Goal: Task Accomplishment & Management: Use online tool/utility

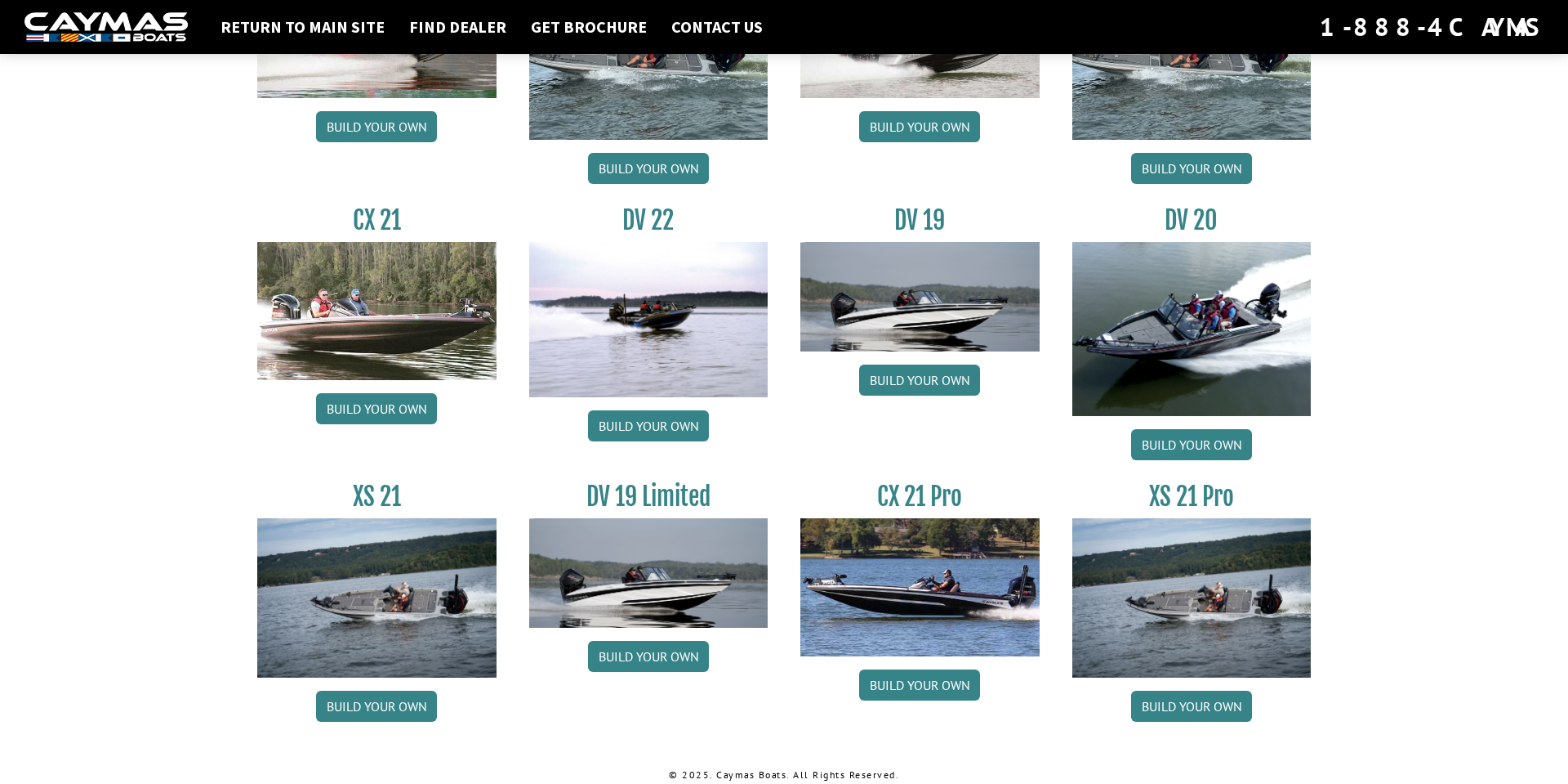
scroll to position [1815, 0]
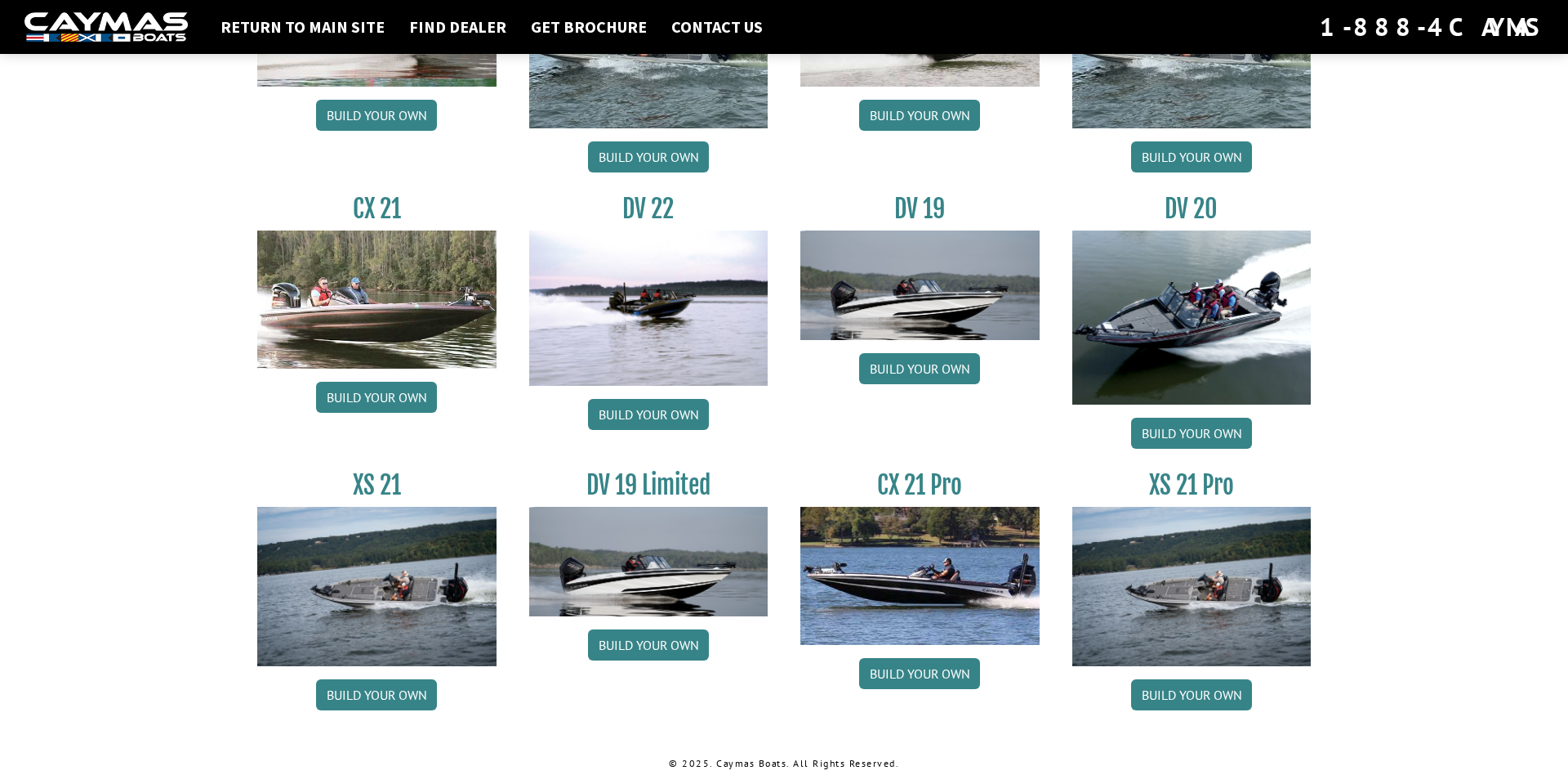
click at [647, 588] on img at bounding box center [649, 561] width 240 height 109
click at [639, 648] on link "Build your own" at bounding box center [648, 645] width 121 height 31
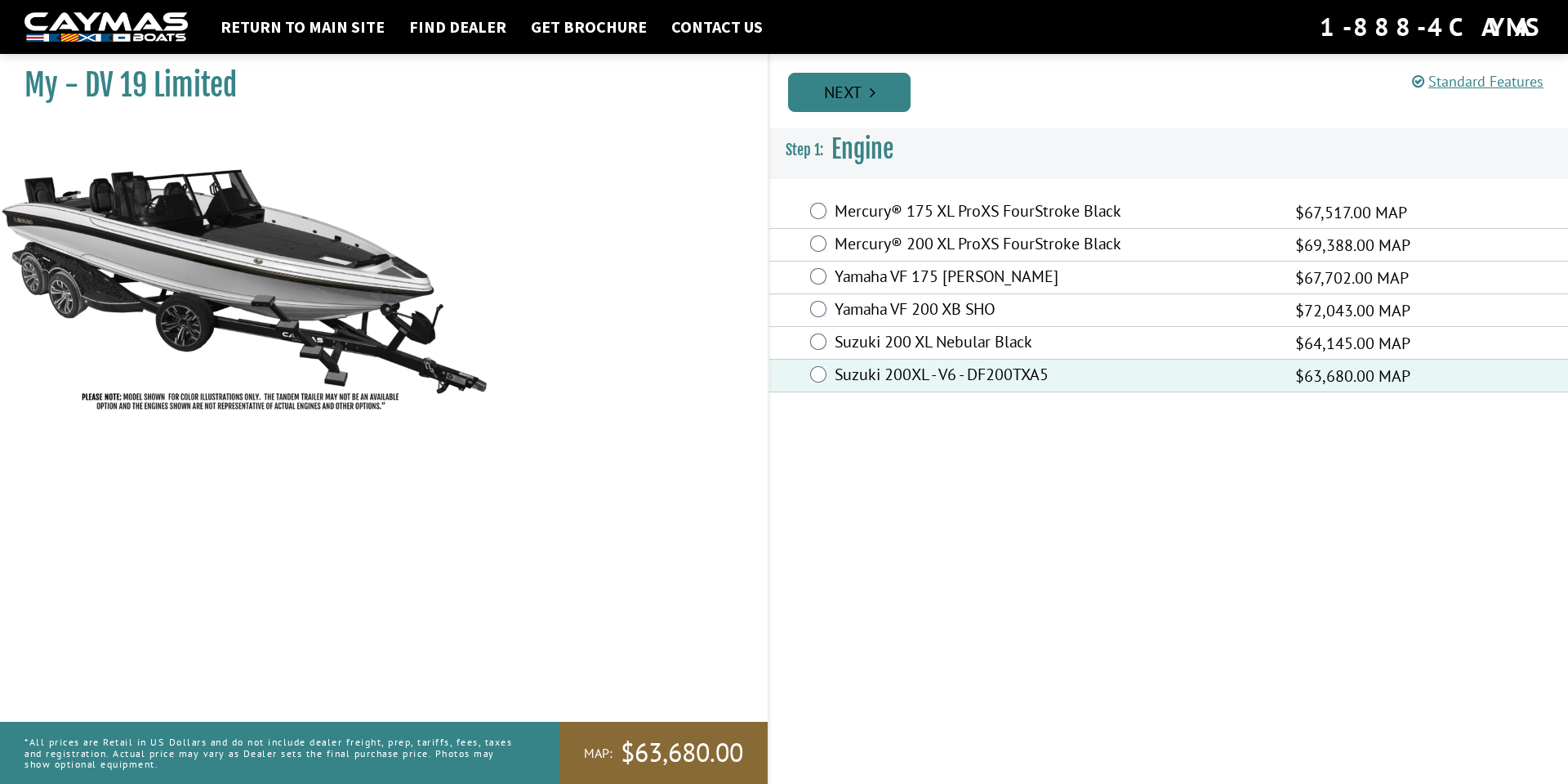
click at [847, 80] on link "Next" at bounding box center [850, 92] width 123 height 39
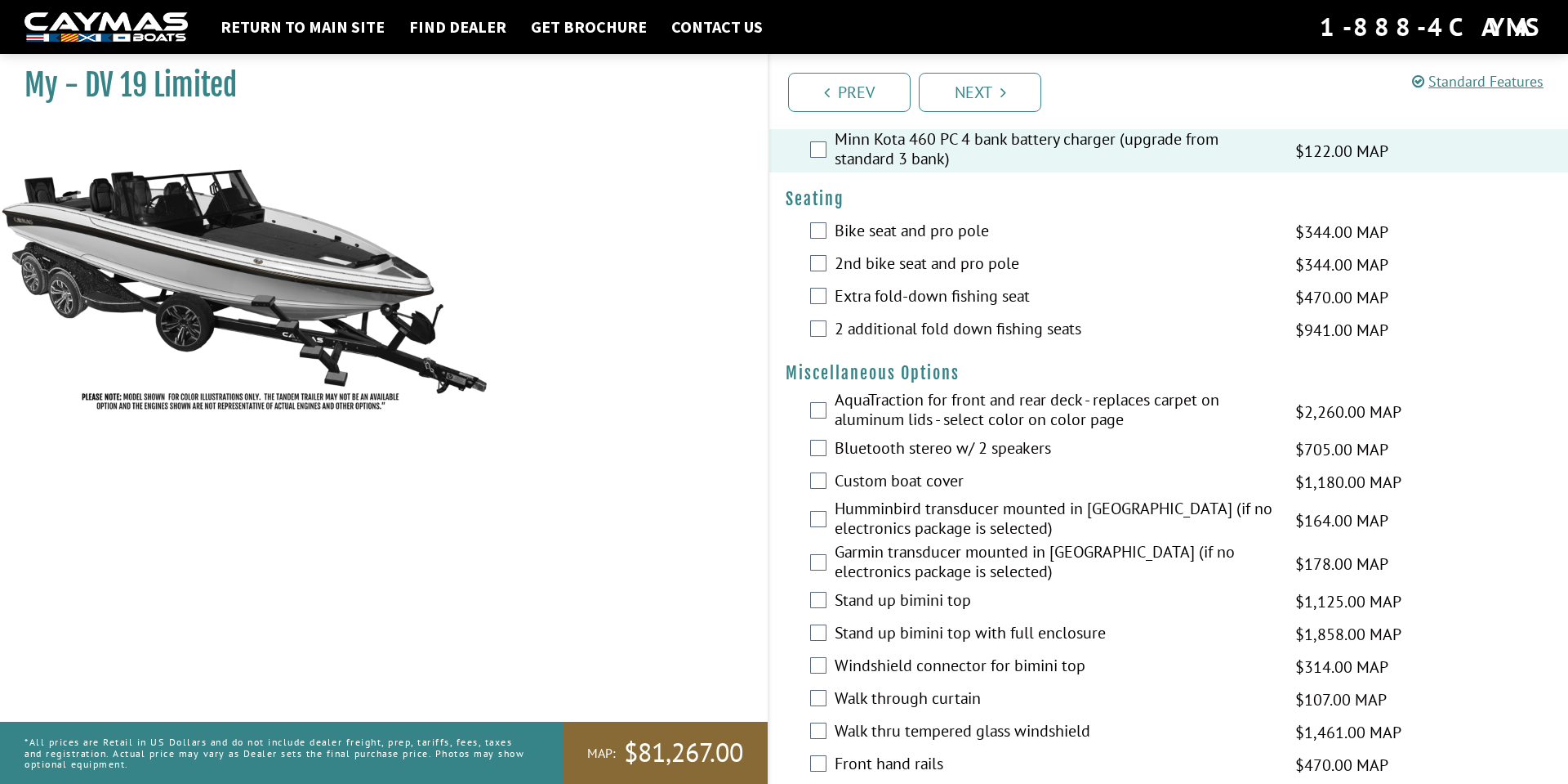
scroll to position [425, 0]
